Goal: Navigation & Orientation: Understand site structure

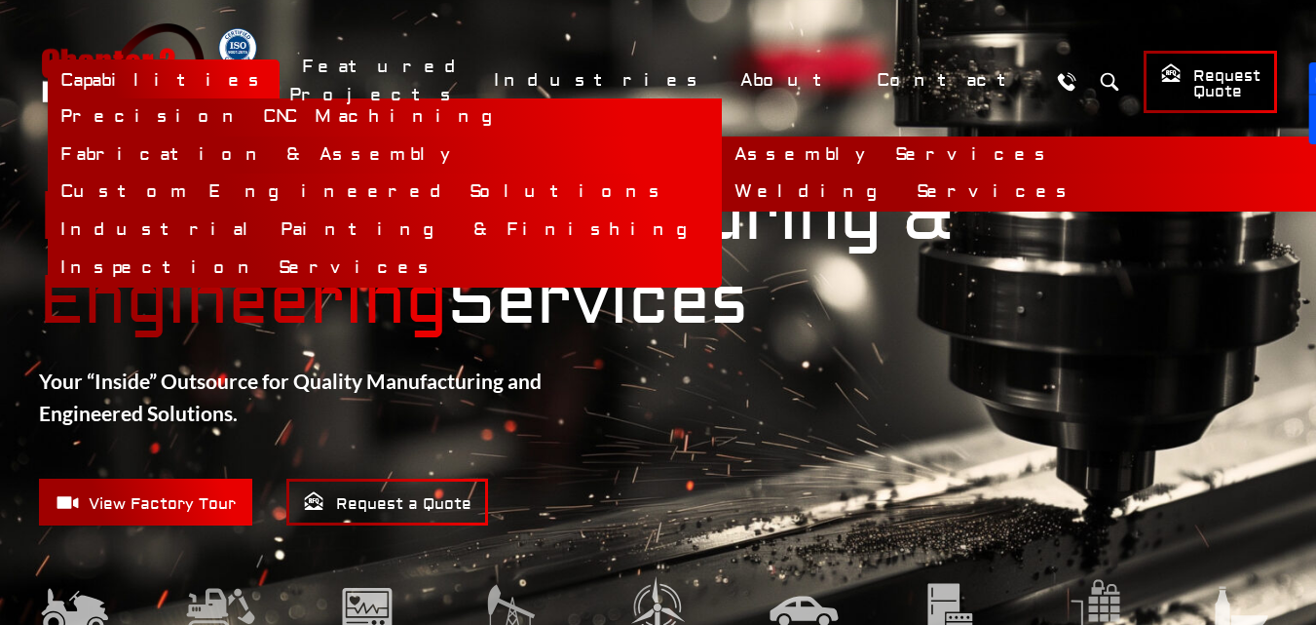
click at [722, 190] on link "Welding Services" at bounding box center [1059, 192] width 674 height 38
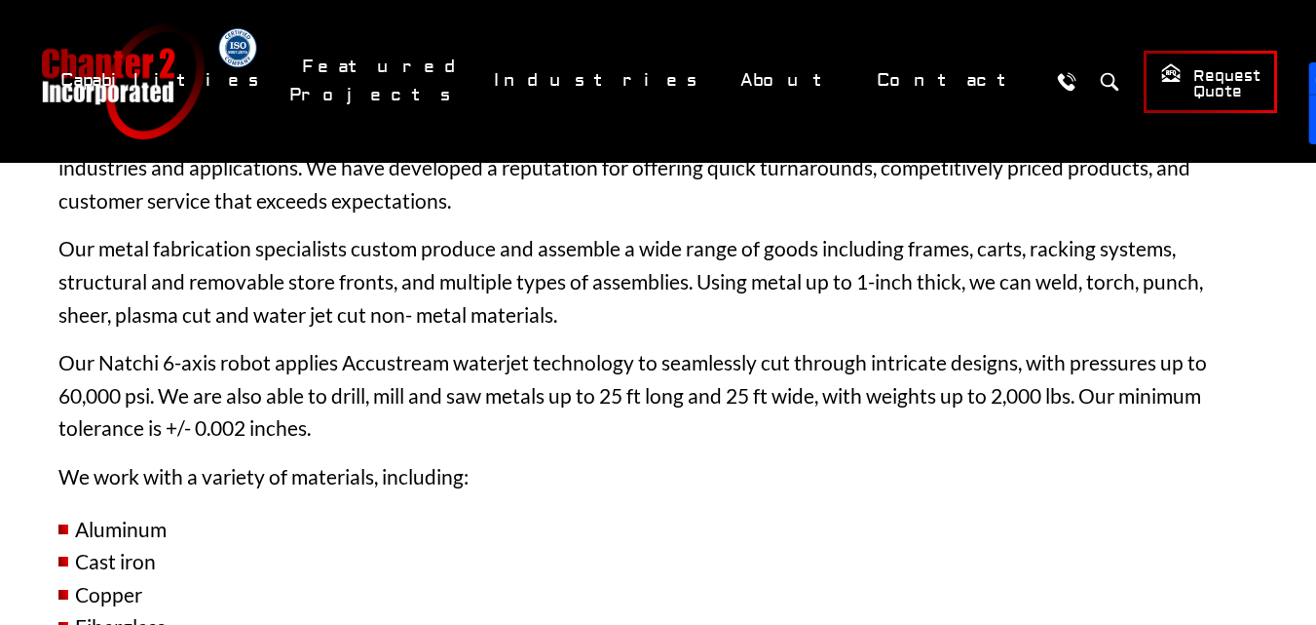
scroll to position [4190, 0]
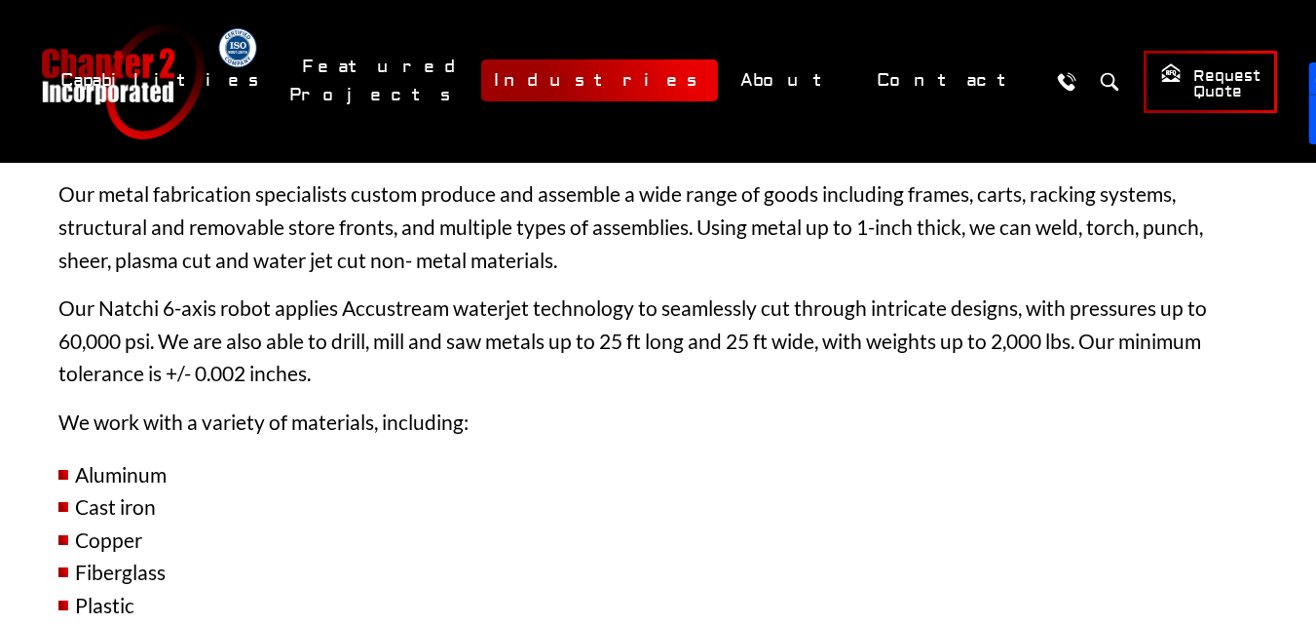
click at [718, 86] on link "Industries" at bounding box center [599, 80] width 237 height 42
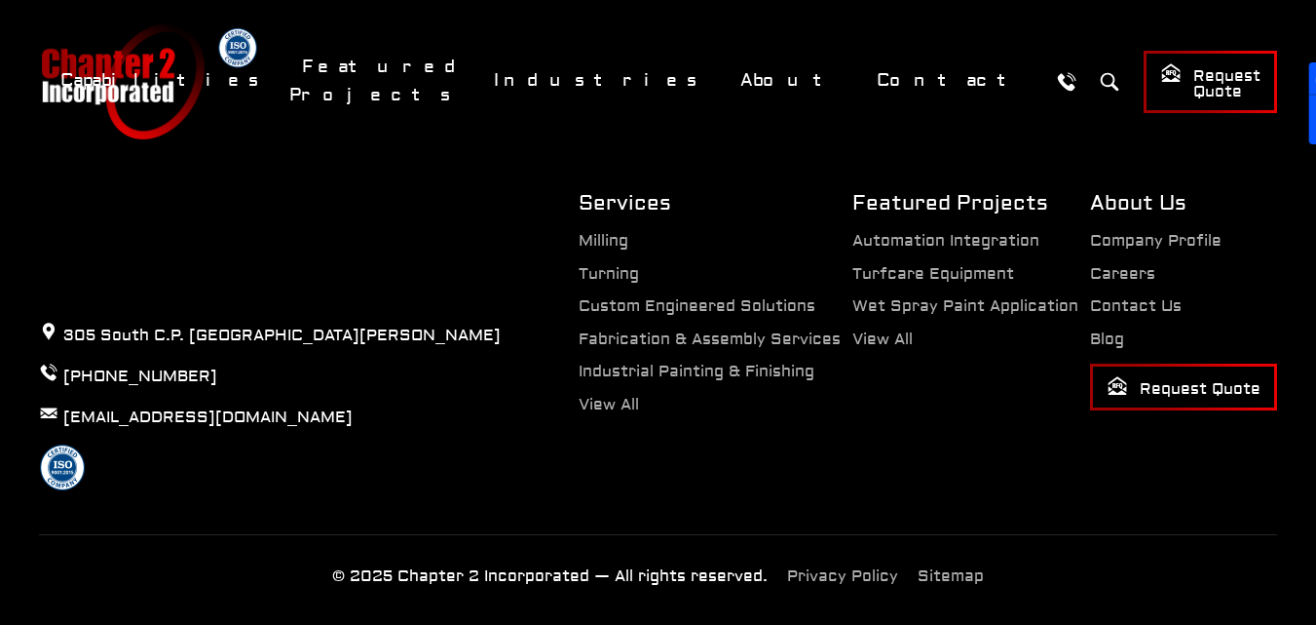
scroll to position [3980, 0]
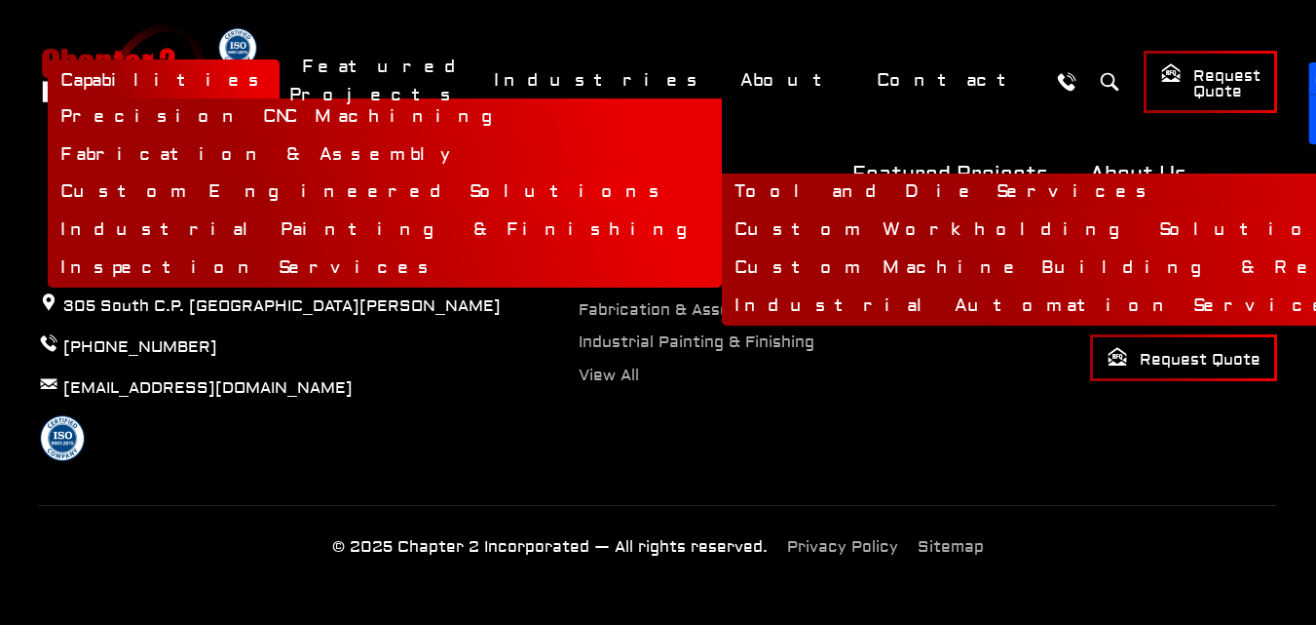
click at [722, 196] on link "Tool and Die Services" at bounding box center [1152, 192] width 860 height 38
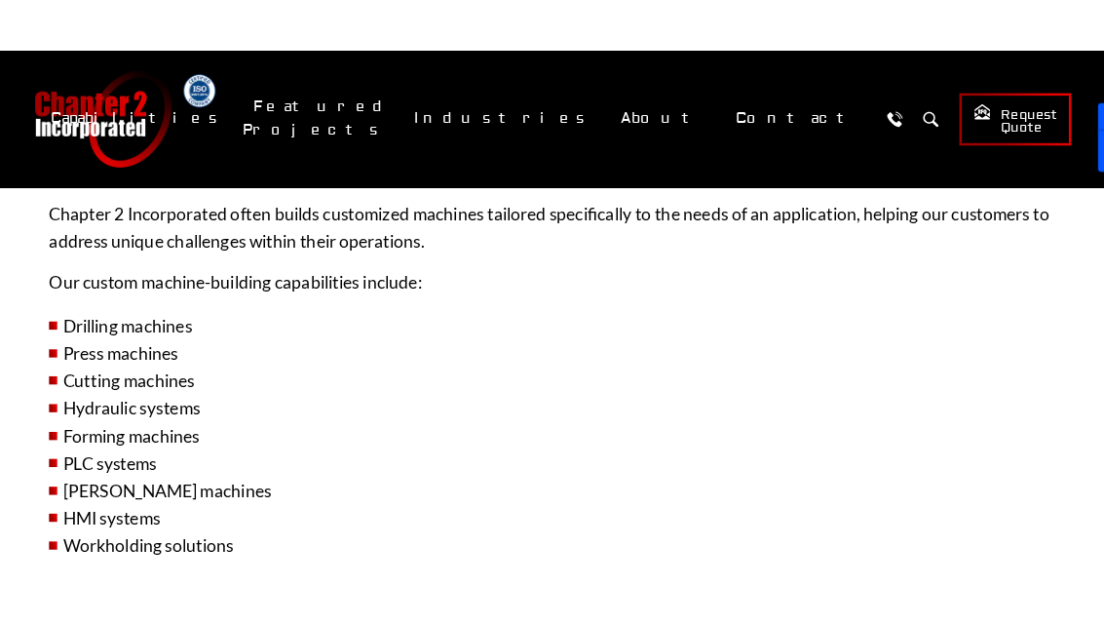
scroll to position [2144, 0]
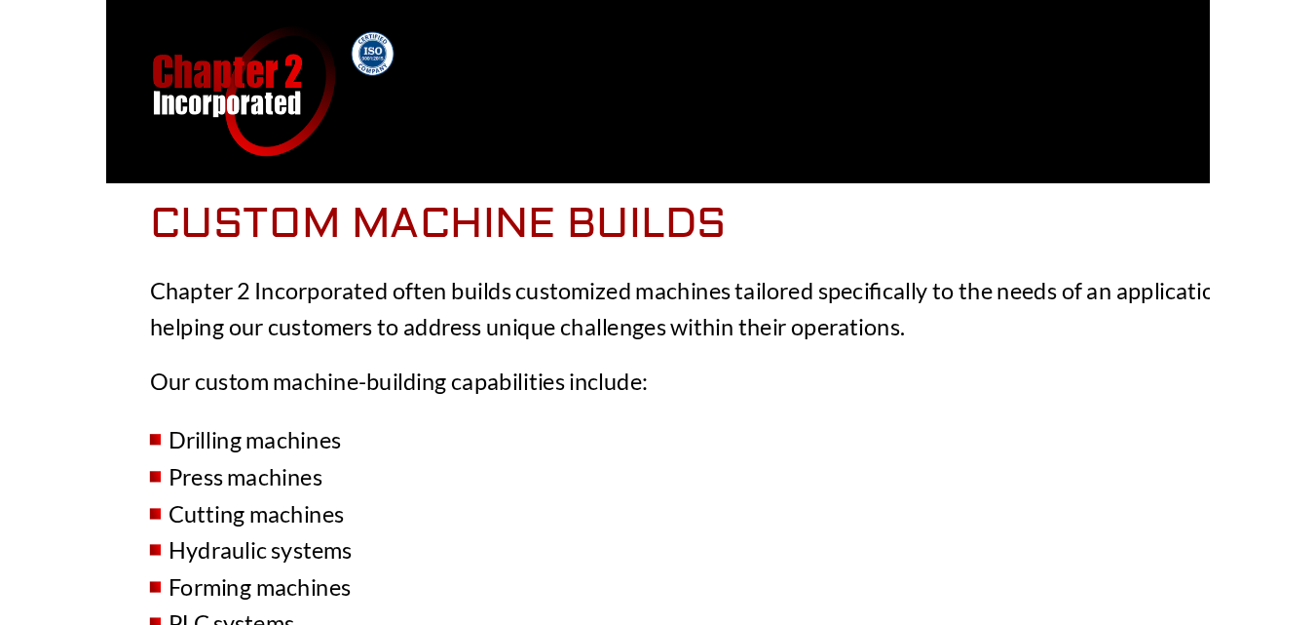
scroll to position [2241, 0]
